Goal: Ask a question

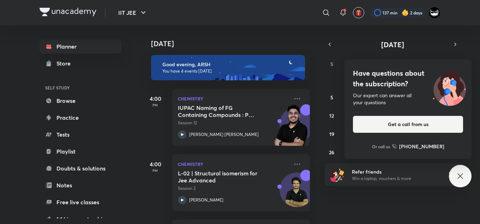
scroll to position [84, 0]
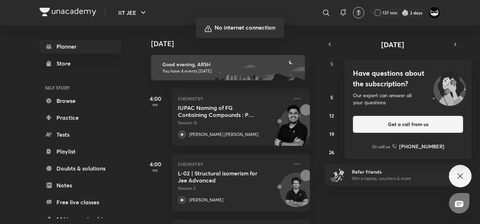
drag, startPoint x: 207, startPoint y: 105, endPoint x: 187, endPoint y: 78, distance: 34.2
